Goal: Information Seeking & Learning: Learn about a topic

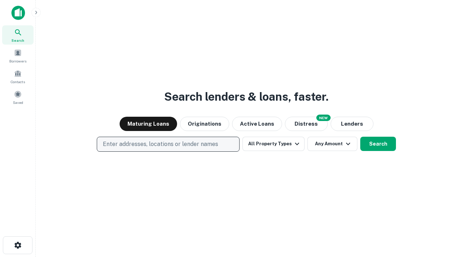
click at [168, 144] on p "Enter addresses, locations or lender names" at bounding box center [160, 144] width 115 height 9
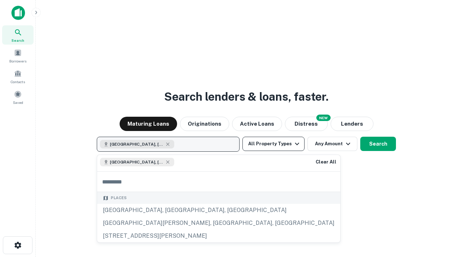
click at [274, 144] on button "All Property Types" at bounding box center [274, 144] width 62 height 14
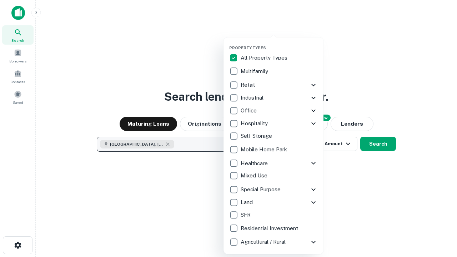
click at [279, 43] on button "button" at bounding box center [279, 43] width 100 height 0
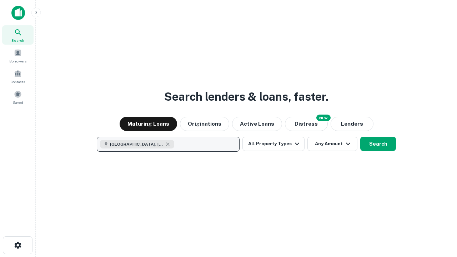
scroll to position [11, 0]
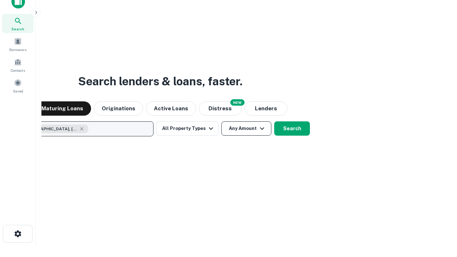
click at [222, 121] on button "Any Amount" at bounding box center [247, 128] width 50 height 14
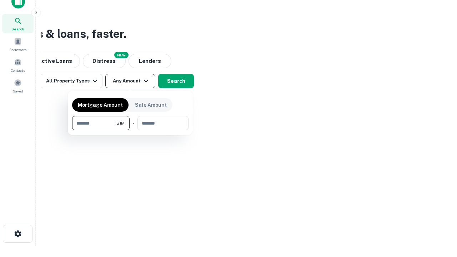
type input "*******"
click at [130, 130] on button "button" at bounding box center [130, 130] width 116 height 0
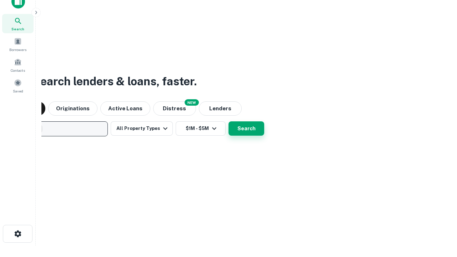
click at [229, 121] on button "Search" at bounding box center [247, 128] width 36 height 14
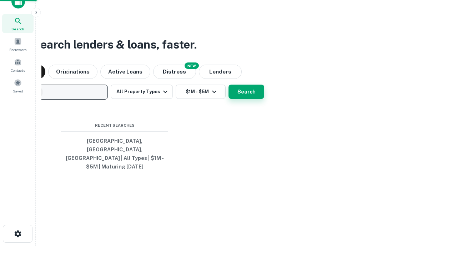
scroll to position [23, 202]
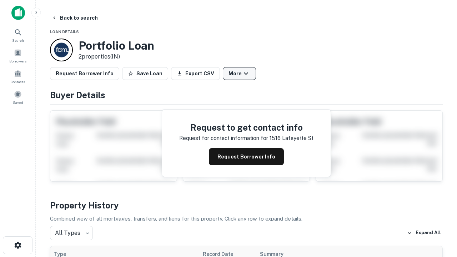
click at [239, 74] on button "More" at bounding box center [239, 73] width 33 height 13
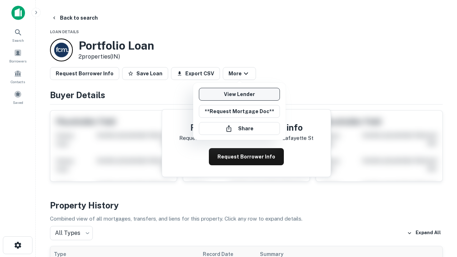
click at [239, 94] on link "View Lender" at bounding box center [239, 94] width 81 height 13
